Goal: Task Accomplishment & Management: Use online tool/utility

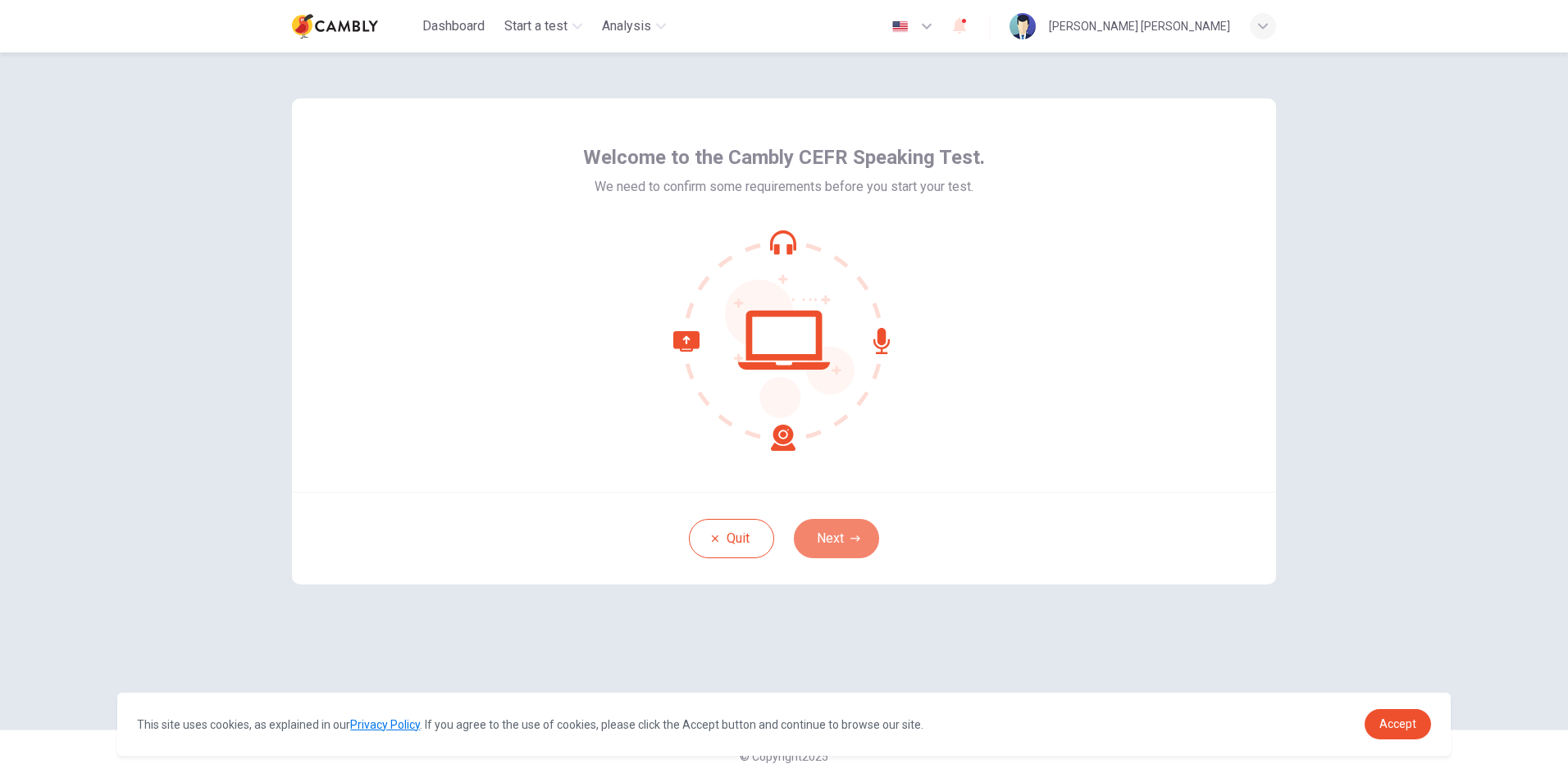
click at [831, 536] on button "Next" at bounding box center [836, 539] width 85 height 39
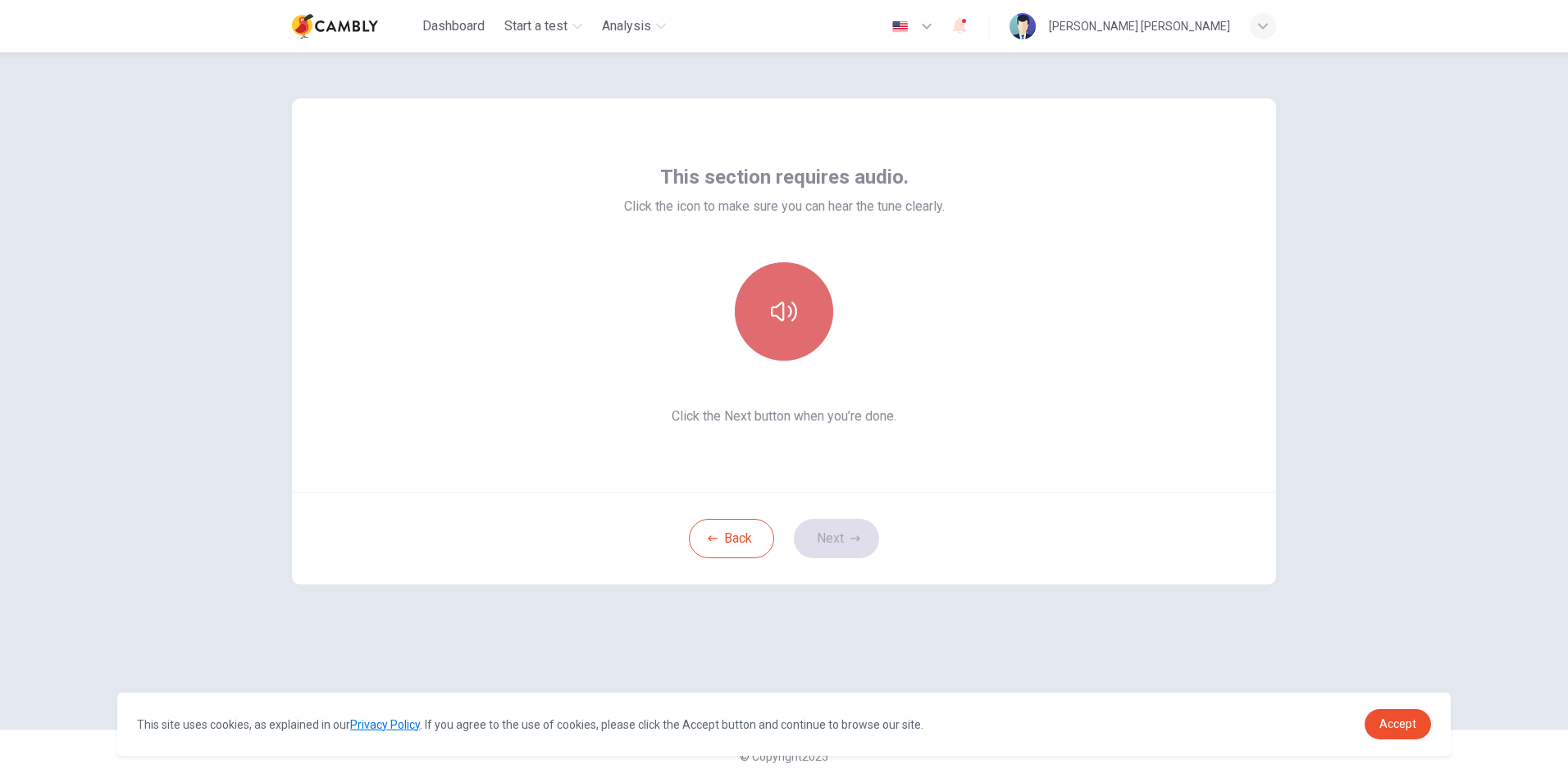
click at [790, 307] on icon "button" at bounding box center [784, 312] width 26 height 20
click at [790, 307] on icon "button" at bounding box center [784, 311] width 26 height 26
click at [790, 306] on icon "button" at bounding box center [784, 311] width 26 height 26
click at [793, 297] on button "button" at bounding box center [784, 311] width 98 height 98
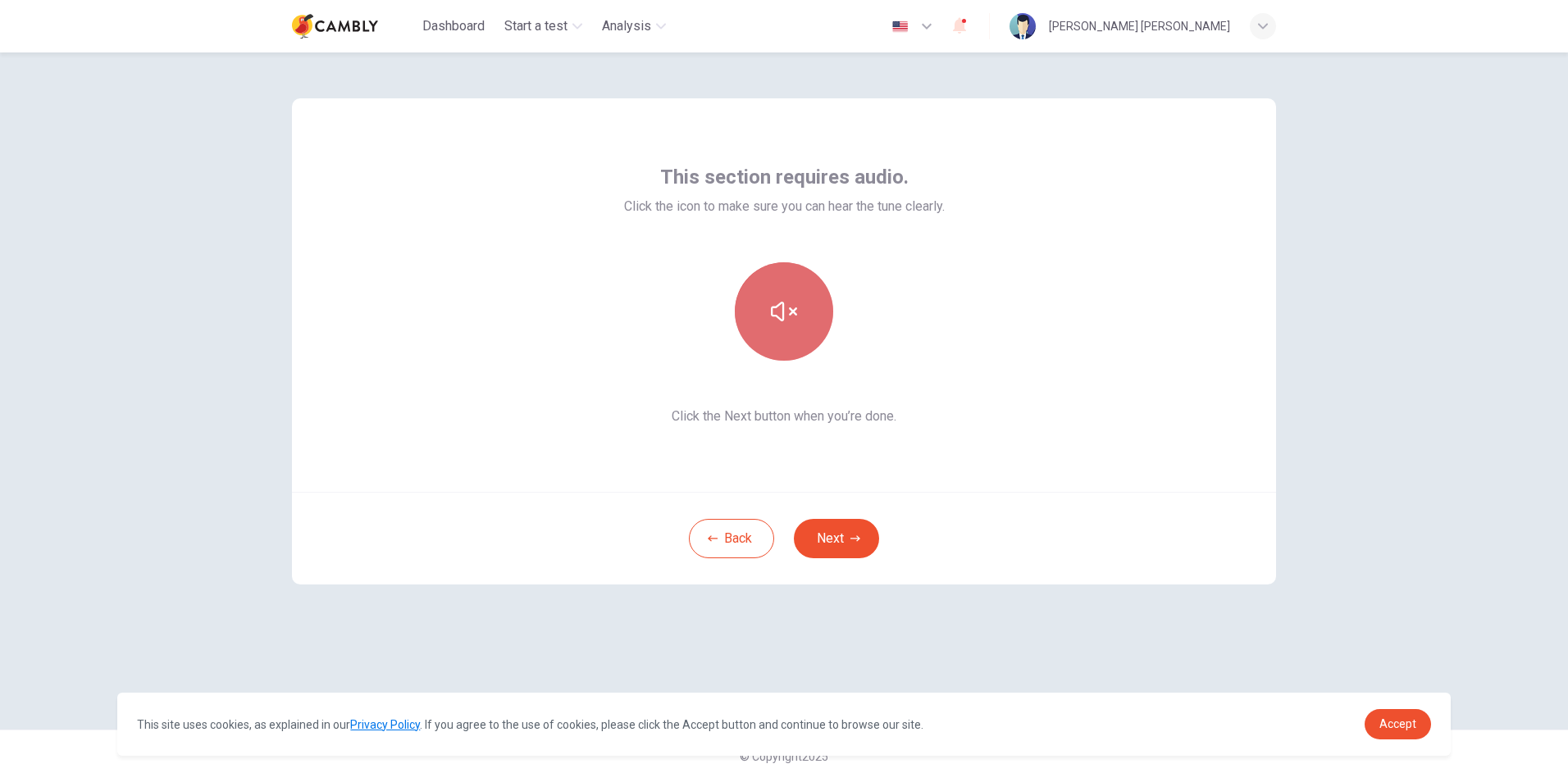
click at [793, 297] on button "button" at bounding box center [784, 311] width 98 height 98
click at [776, 301] on icon "button" at bounding box center [784, 311] width 26 height 26
click at [846, 534] on button "Next" at bounding box center [836, 539] width 85 height 39
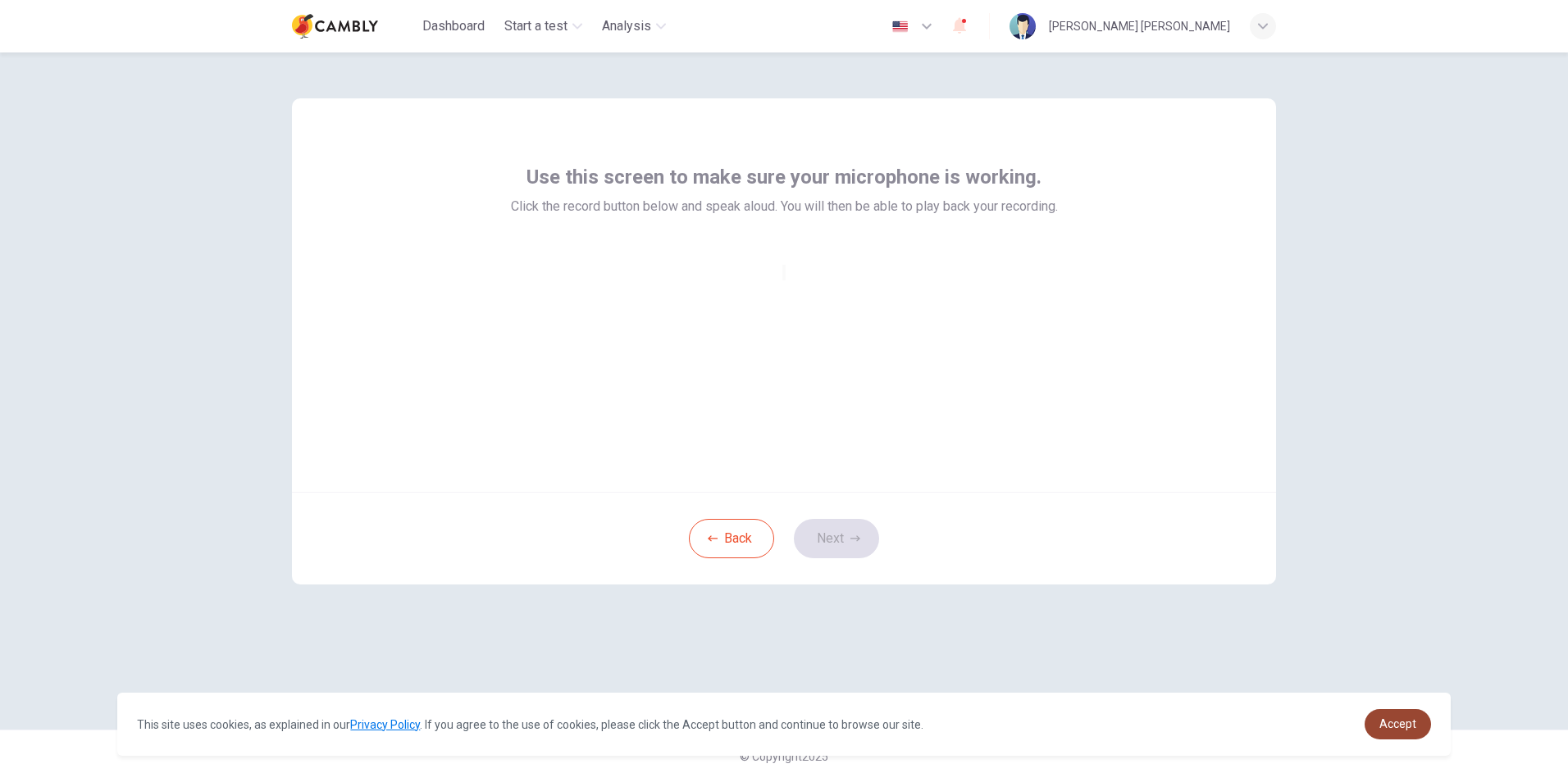
click at [1405, 724] on span "Accept" at bounding box center [1398, 723] width 37 height 13
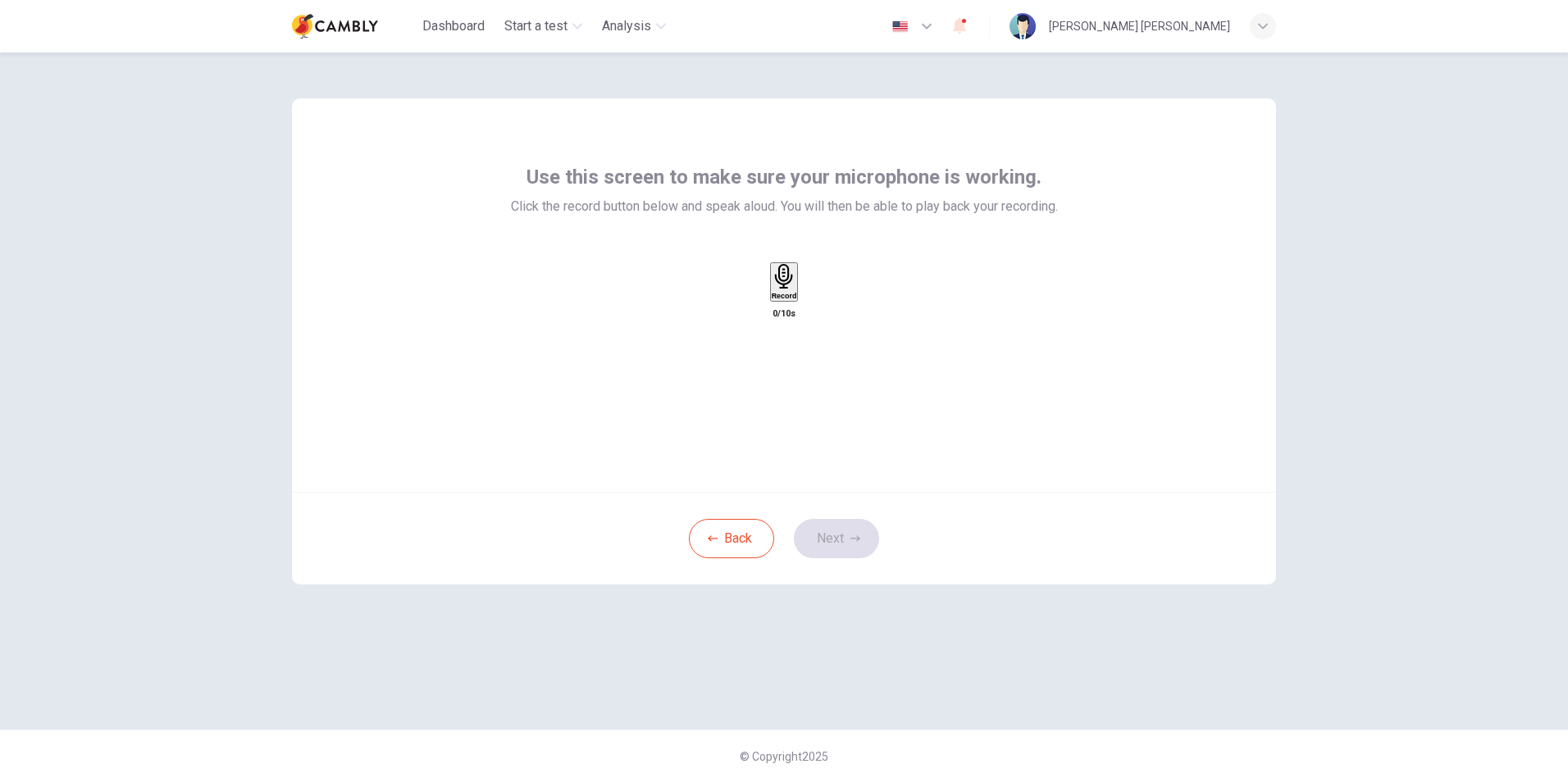
click at [788, 289] on icon "button" at bounding box center [784, 277] width 26 height 26
click at [786, 289] on icon "button" at bounding box center [783, 277] width 18 height 26
click at [786, 289] on icon "button" at bounding box center [784, 277] width 26 height 26
click at [815, 314] on icon "button" at bounding box center [810, 308] width 9 height 12
click at [782, 300] on h6 "Record" at bounding box center [784, 295] width 26 height 8
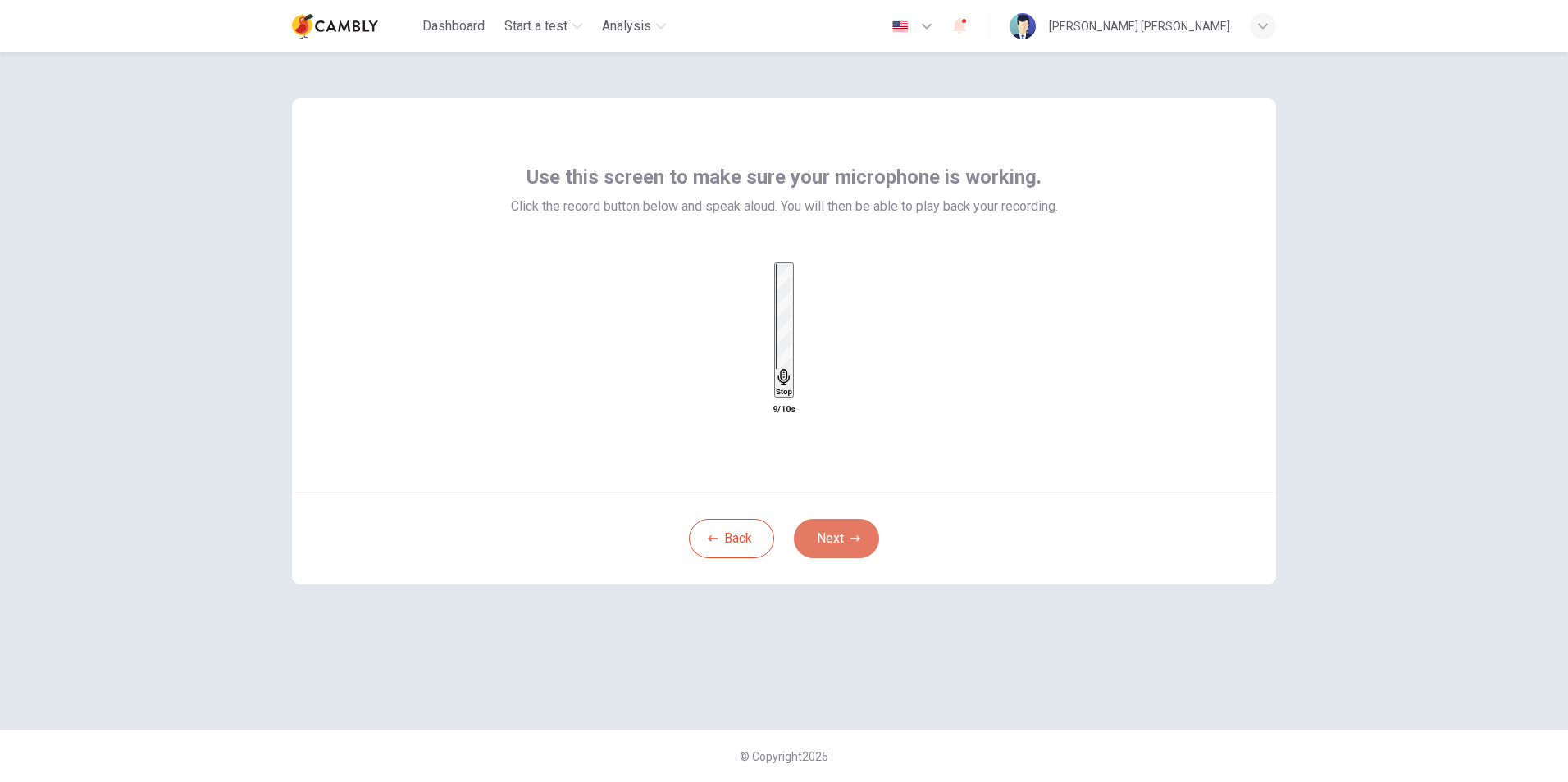
click at [842, 538] on button "Next" at bounding box center [836, 539] width 85 height 39
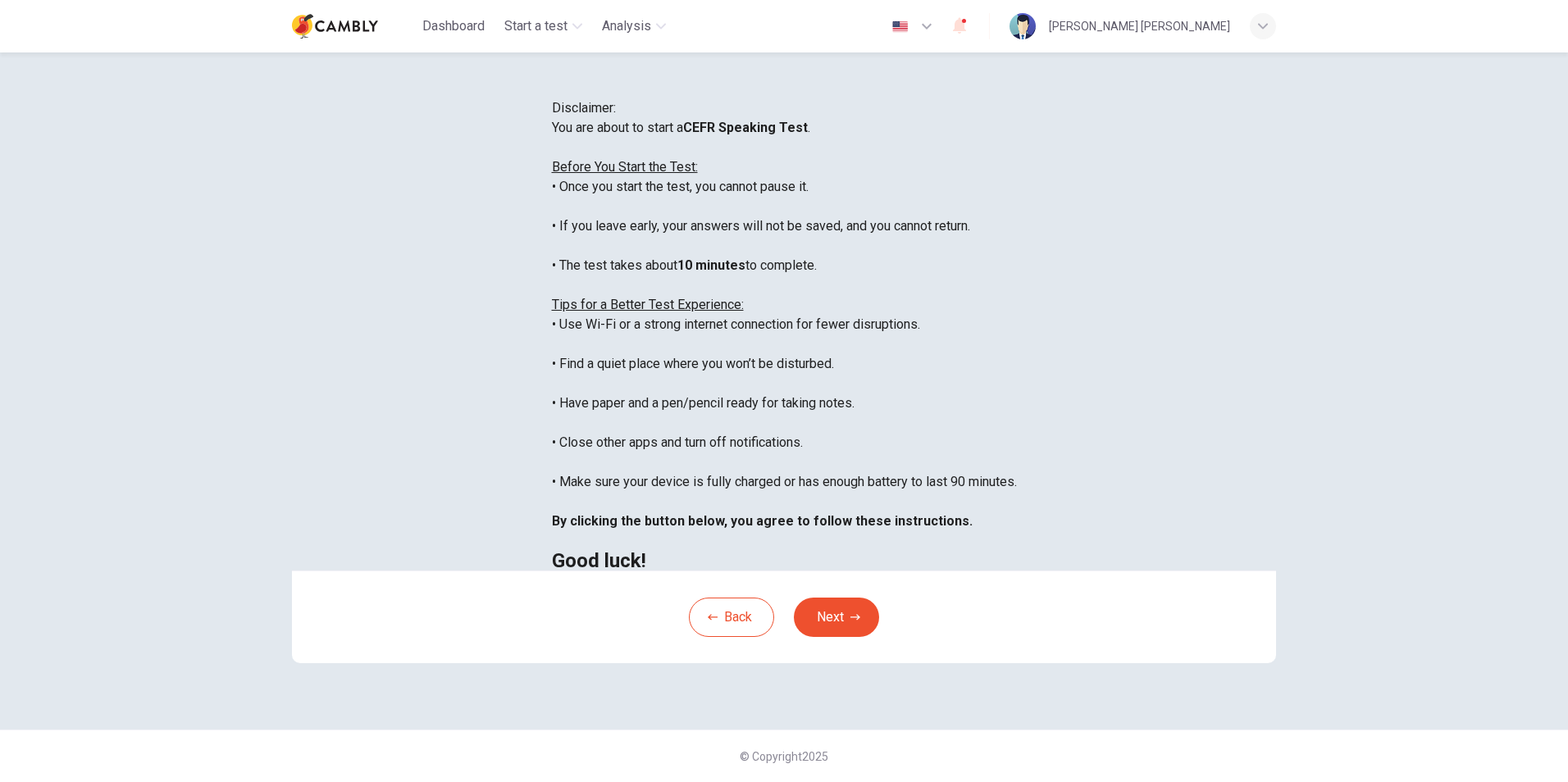
scroll to position [82, 0]
click at [851, 622] on icon "button" at bounding box center [856, 617] width 10 height 10
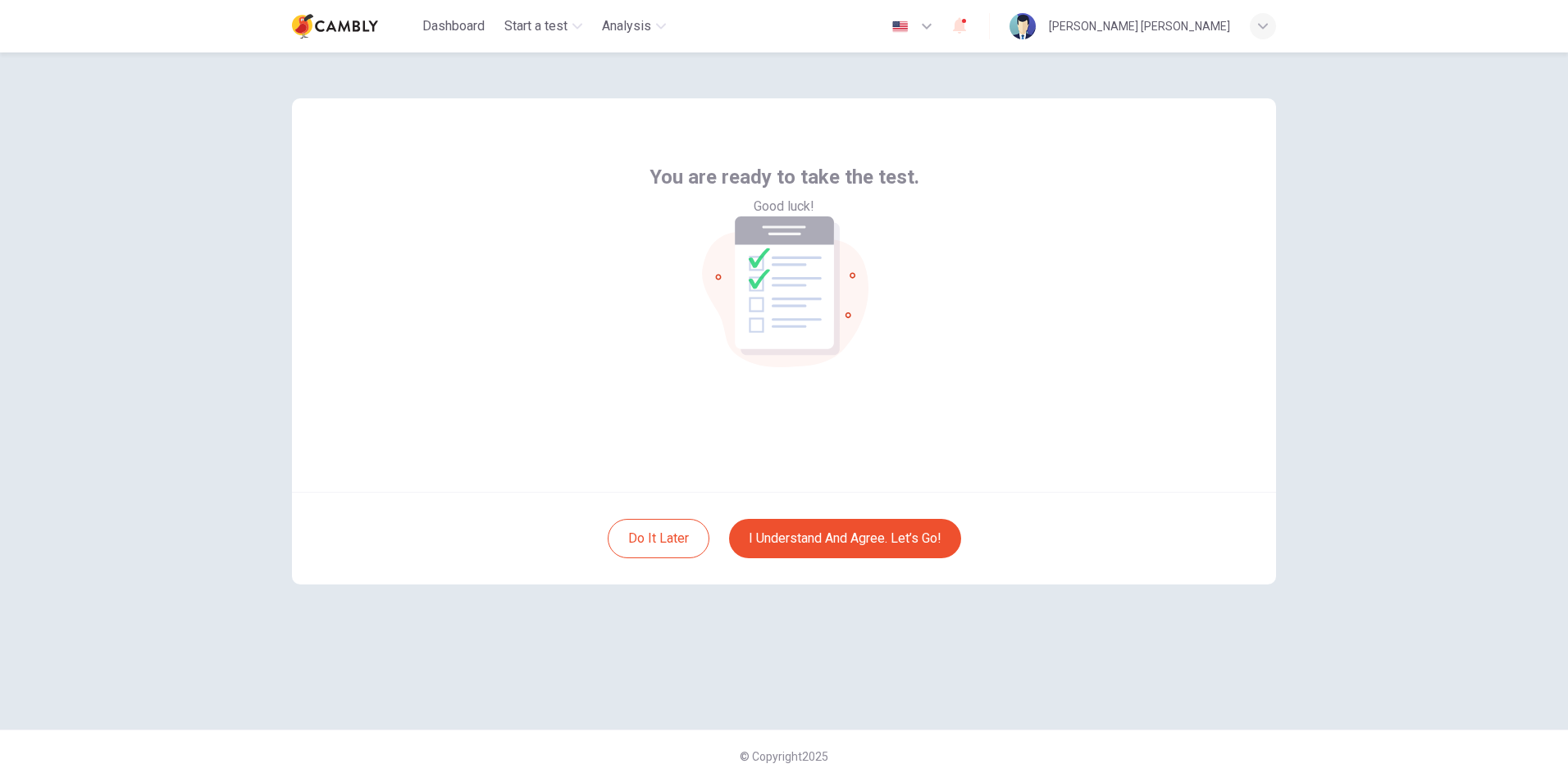
scroll to position [0, 0]
click at [853, 528] on button "I understand and agree. Let’s go!" at bounding box center [845, 539] width 232 height 39
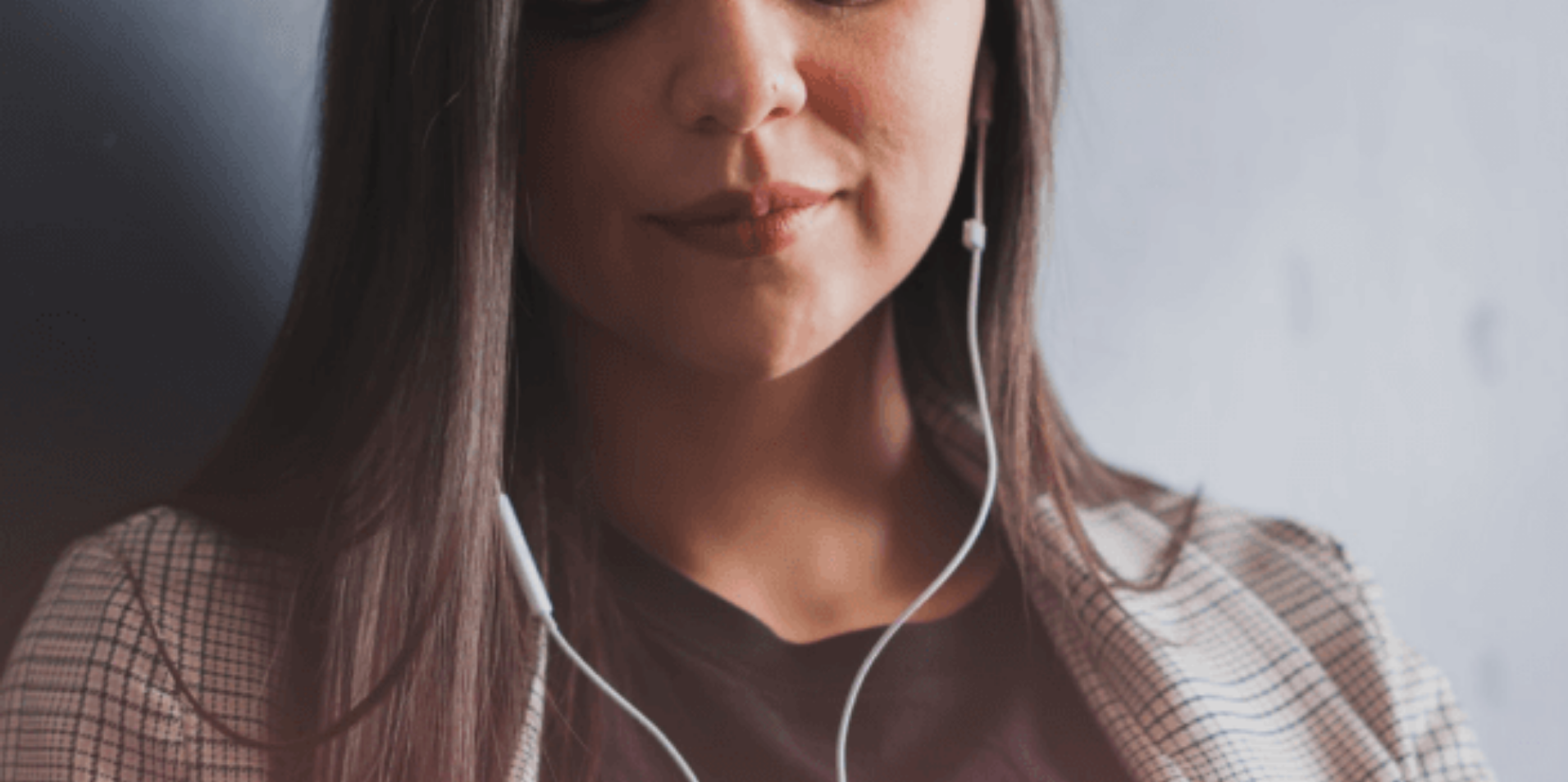
click at [47, 84] on button "Continue" at bounding box center [24, 115] width 47 height 62
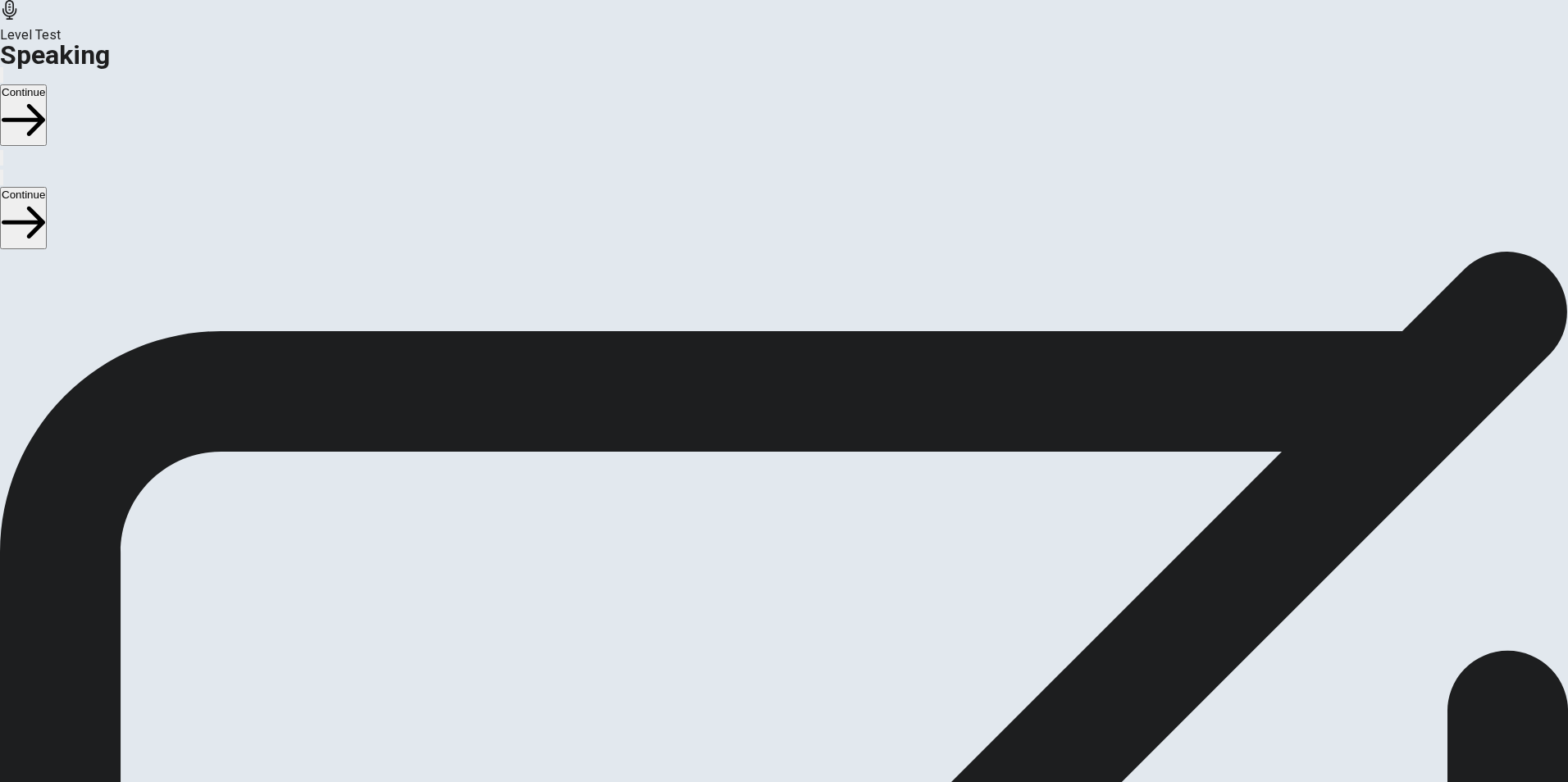
click at [813, 532] on div "Stop Recording" at bounding box center [784, 636] width 58 height 208
click at [764, 592] on icon "Play Audio" at bounding box center [764, 592] width 0 height 0
click at [47, 84] on button "Continue" at bounding box center [24, 115] width 47 height 62
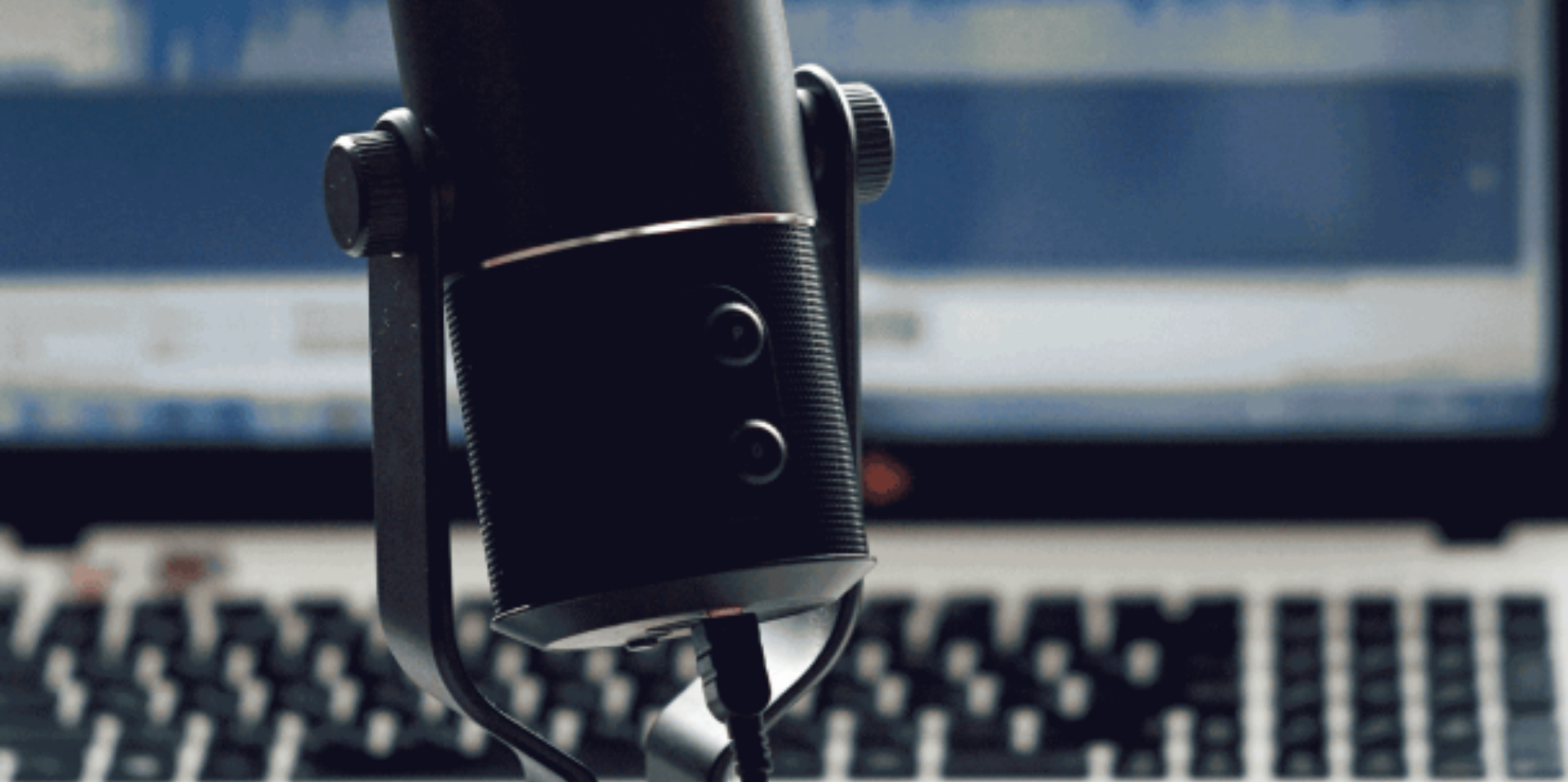
click at [47, 84] on button "Continue" at bounding box center [24, 115] width 47 height 62
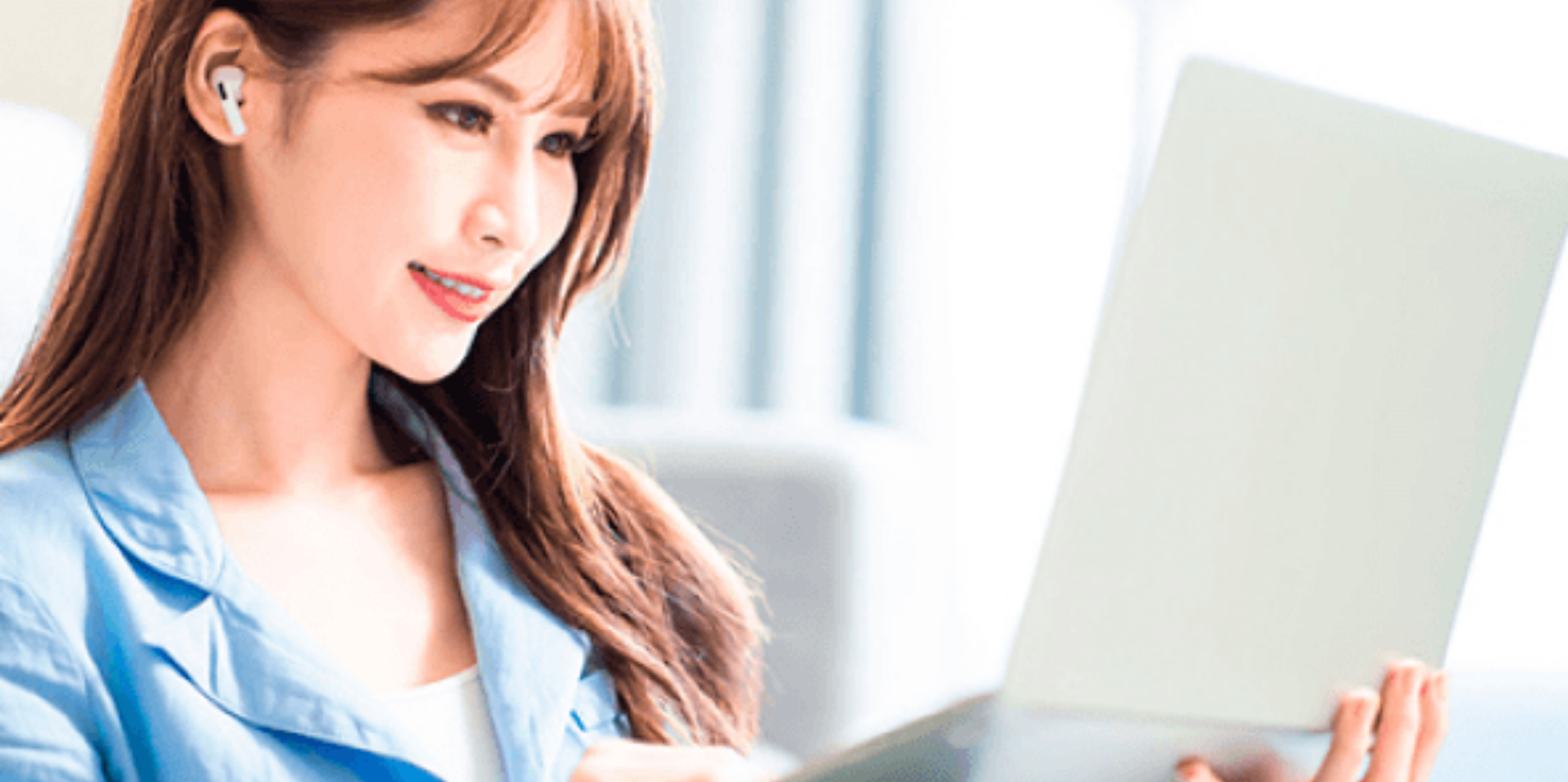
click at [1215, 143] on div "Please Listen Carefully" at bounding box center [784, 133] width 1568 height 20
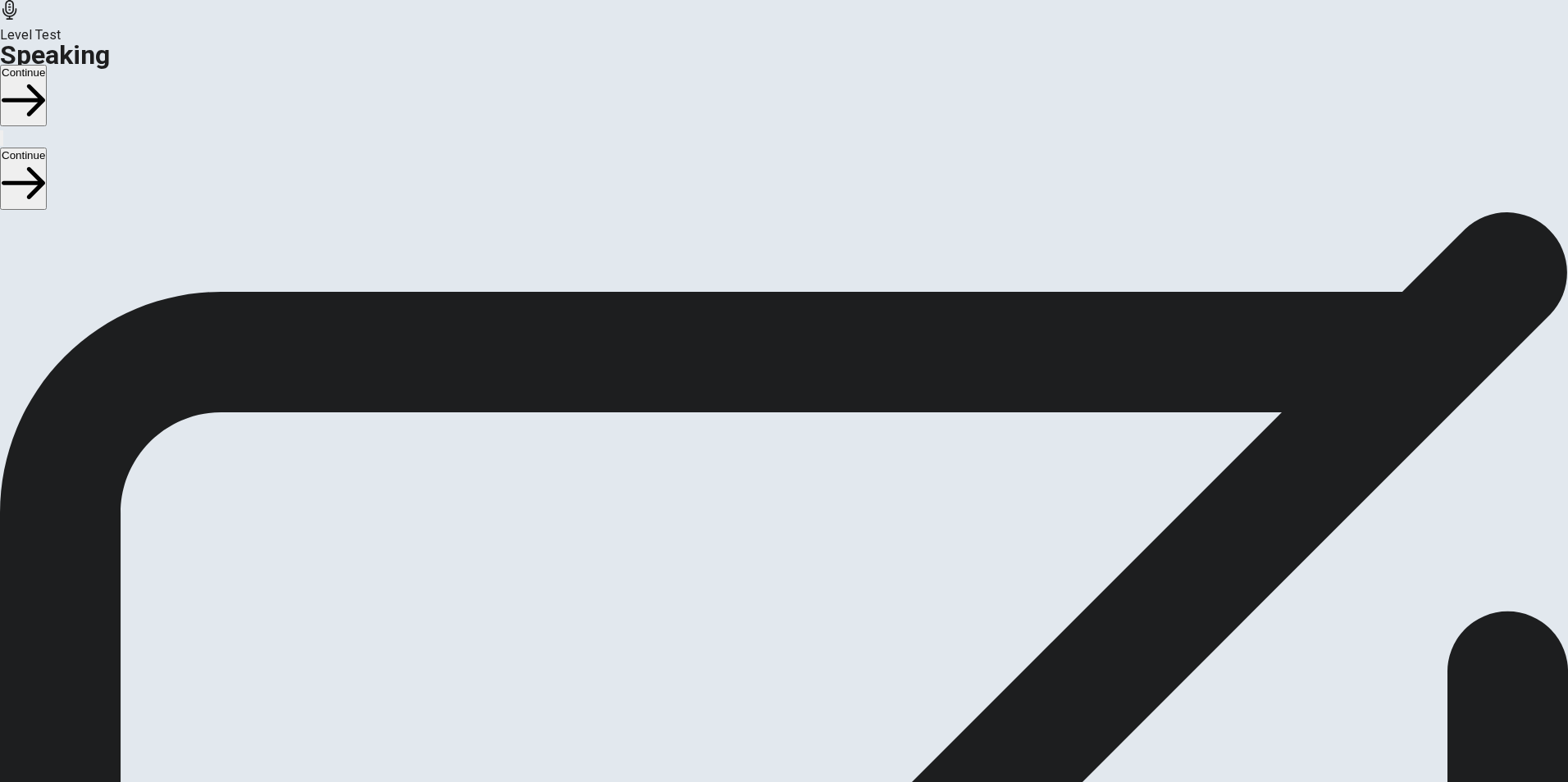
click at [47, 65] on button "Continue" at bounding box center [24, 95] width 47 height 62
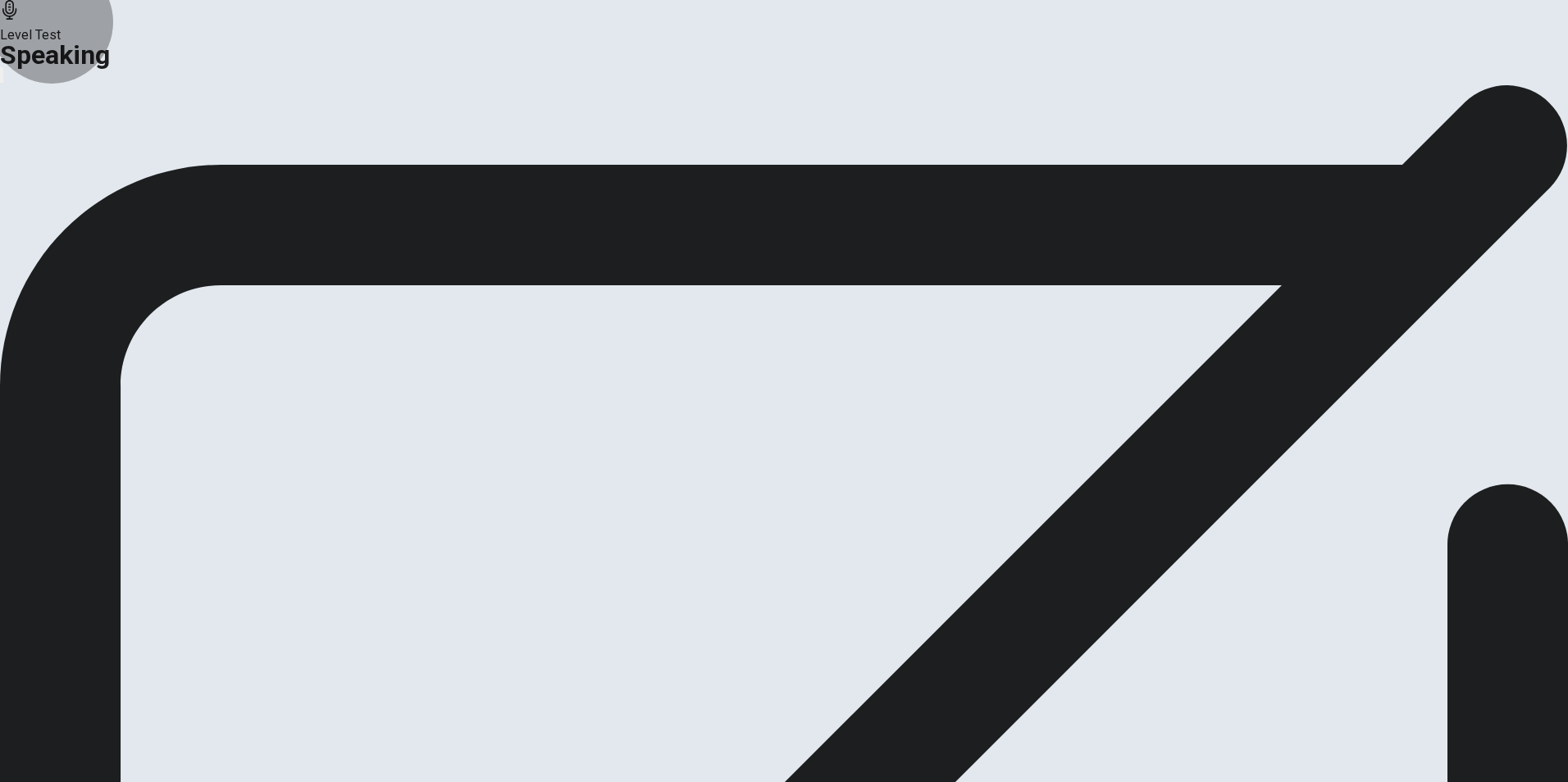
click at [64, 205] on button "Analysis" at bounding box center [31, 193] width 64 height 23
